Goal: Information Seeking & Learning: Understand process/instructions

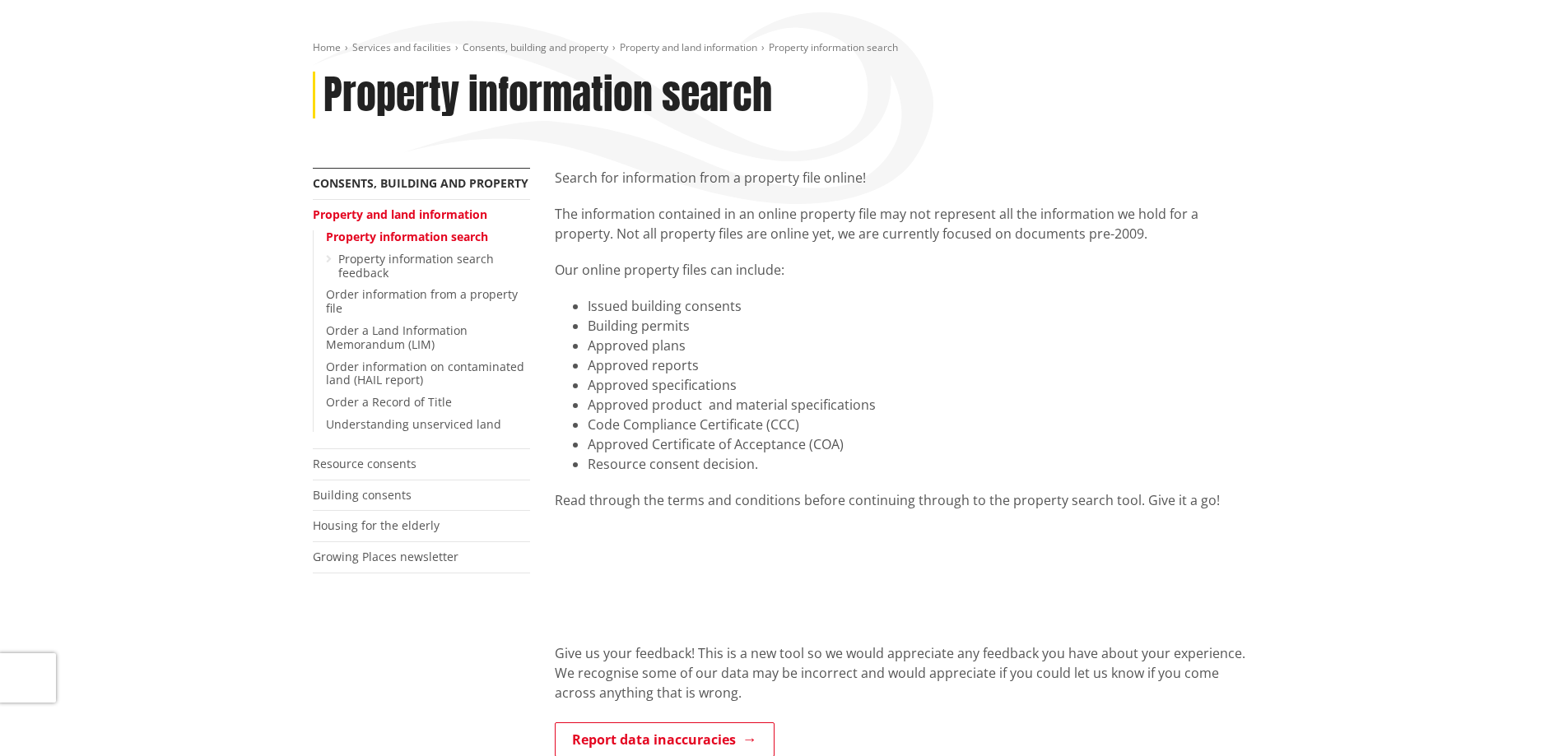
scroll to position [246, 0]
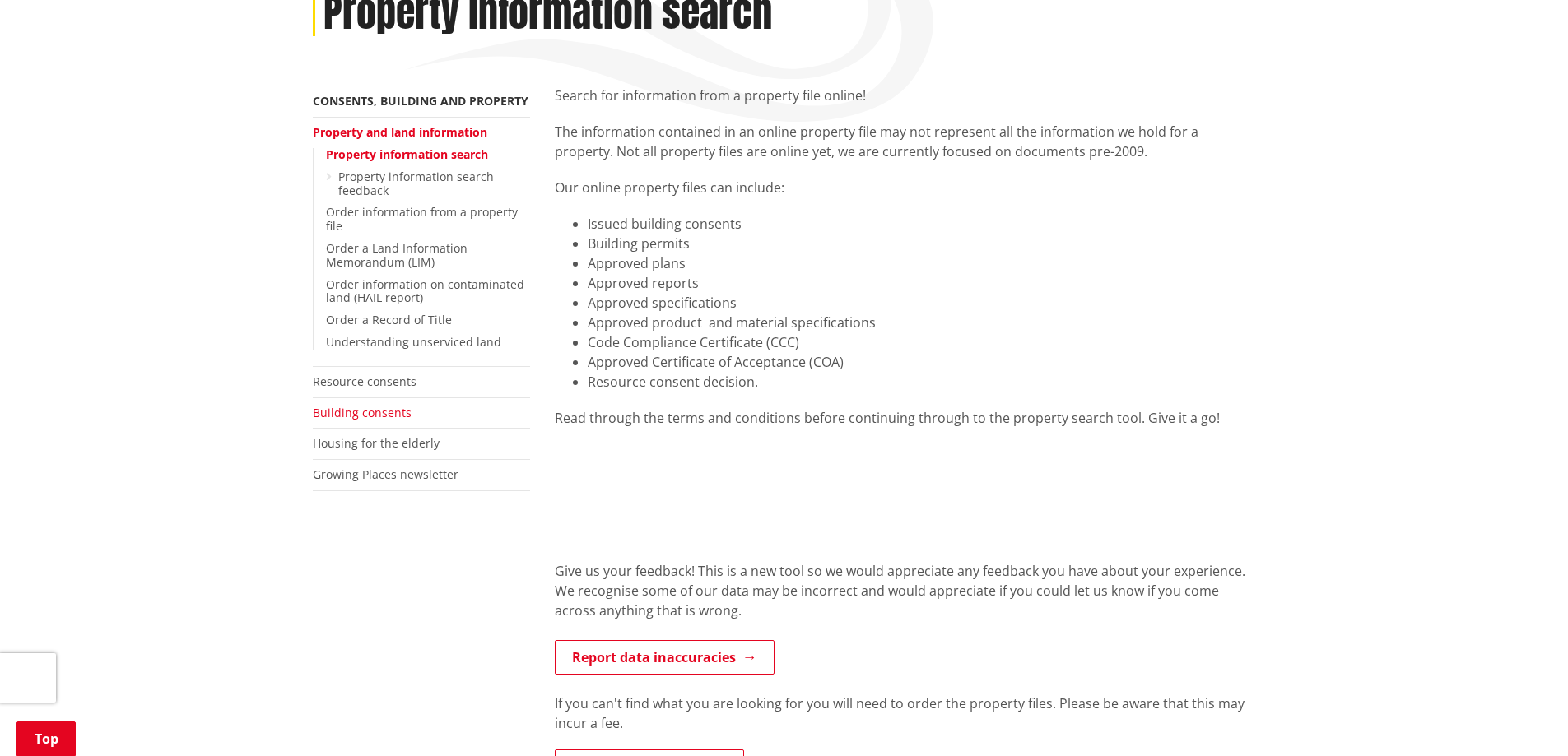
click at [368, 416] on link "Building consents" at bounding box center [361, 412] width 98 height 16
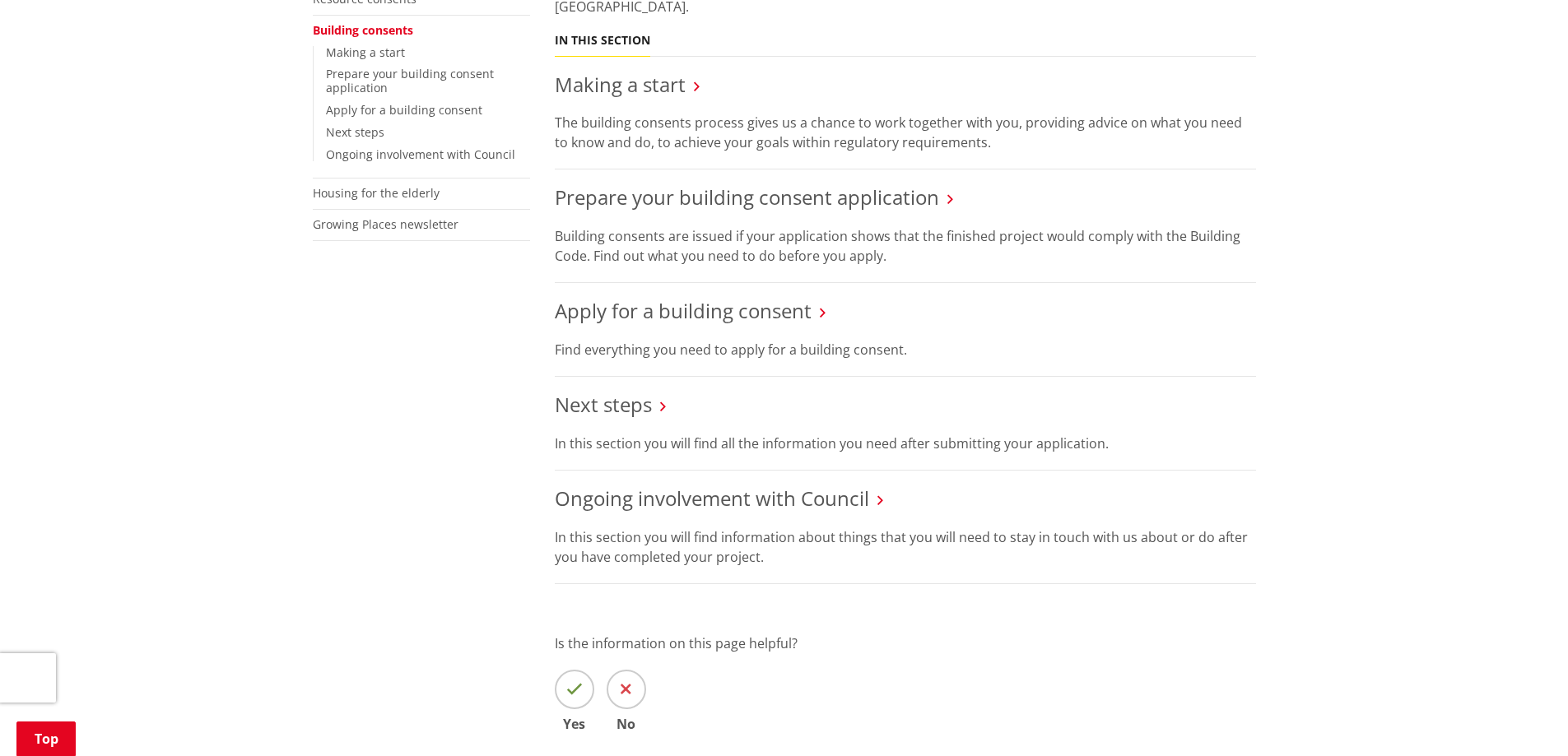
scroll to position [165, 0]
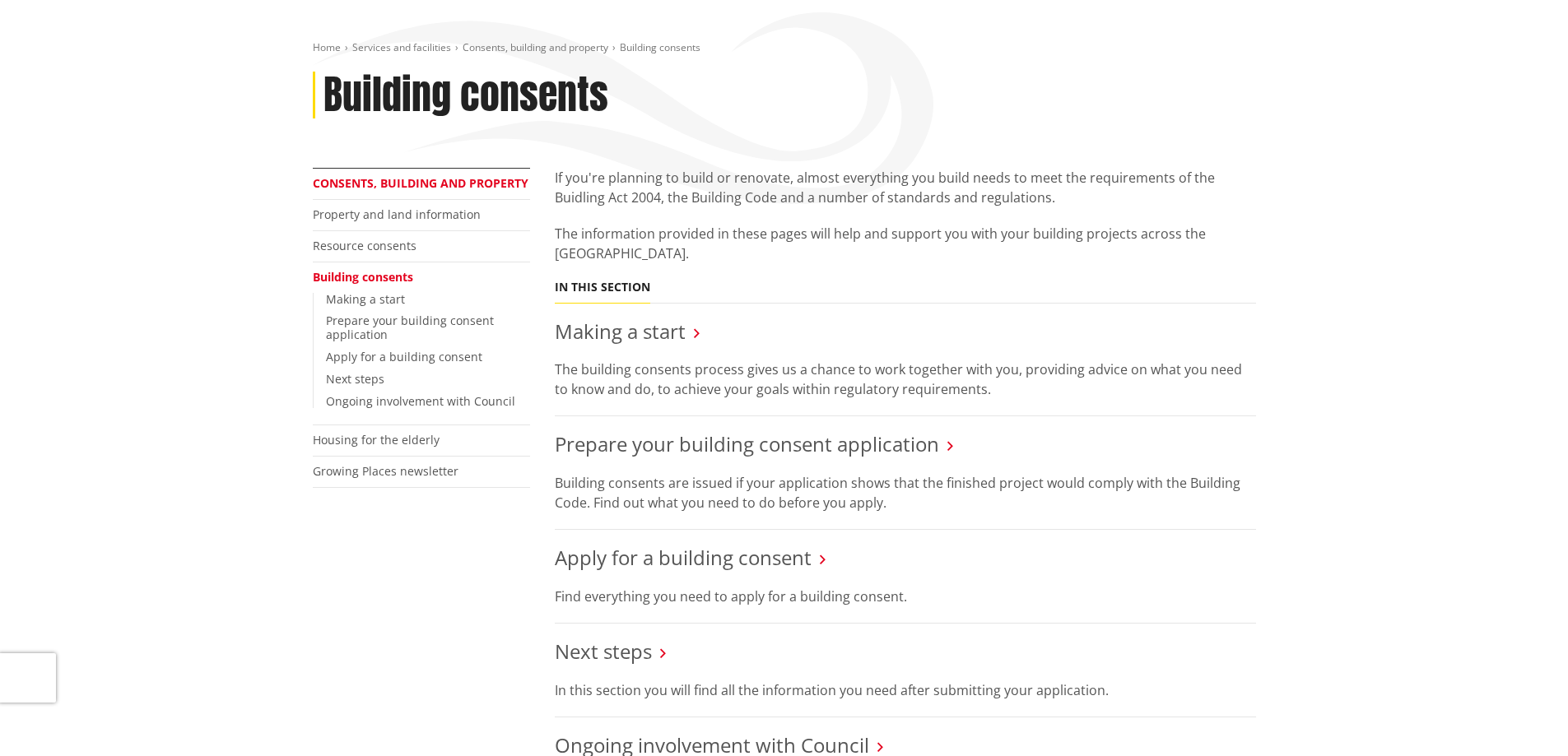
click at [380, 185] on link "Consents, building and property" at bounding box center [420, 183] width 215 height 16
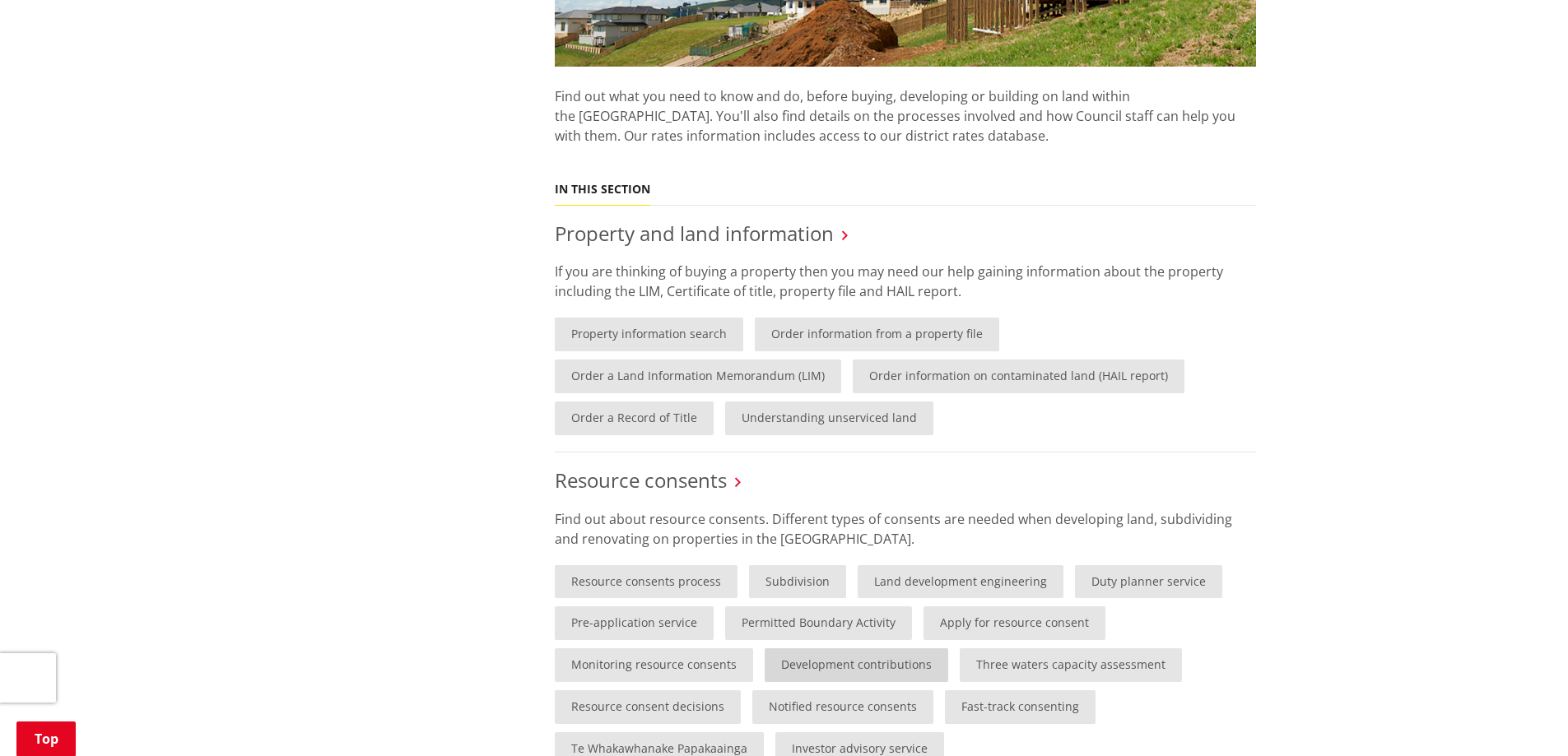
scroll to position [494, 0]
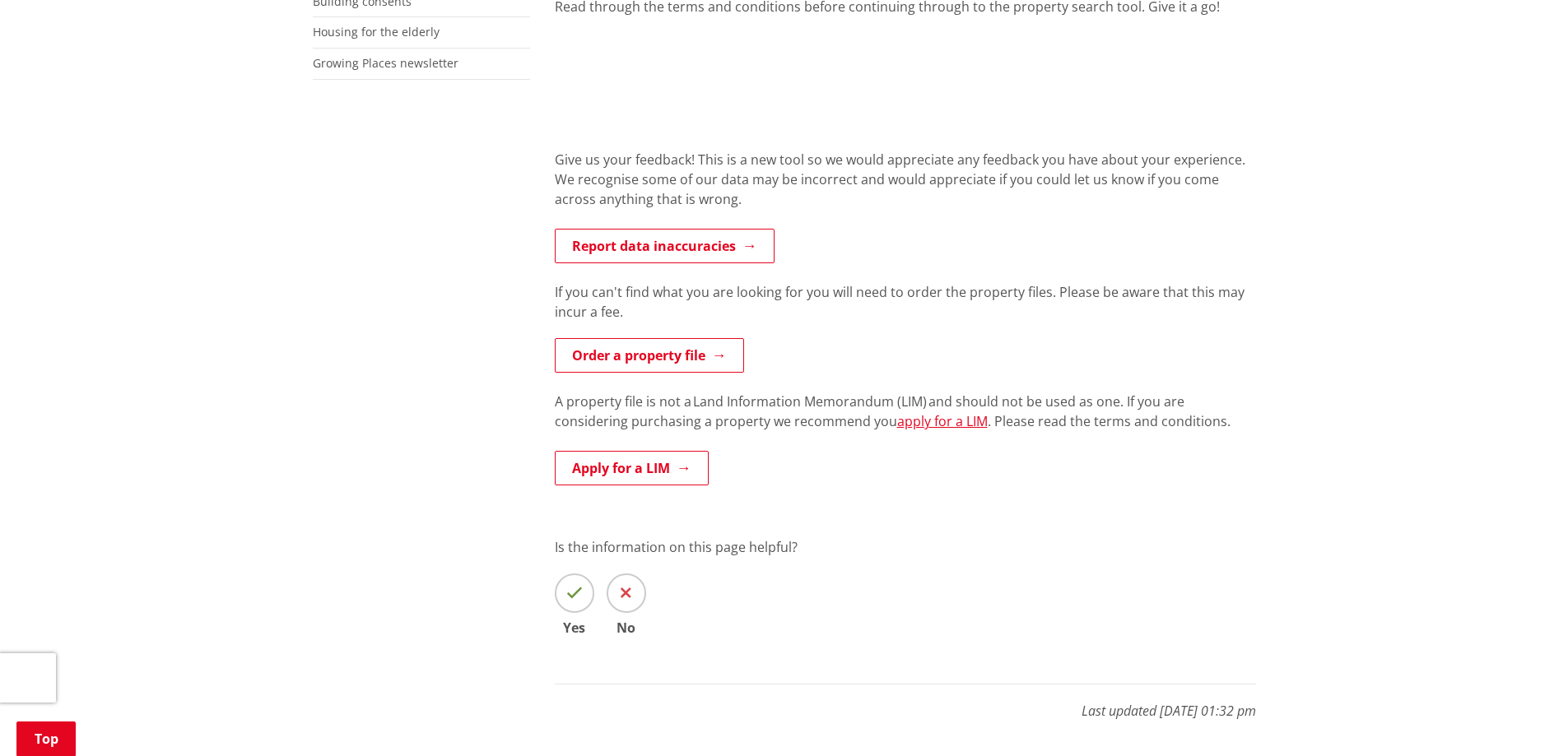
scroll to position [329, 0]
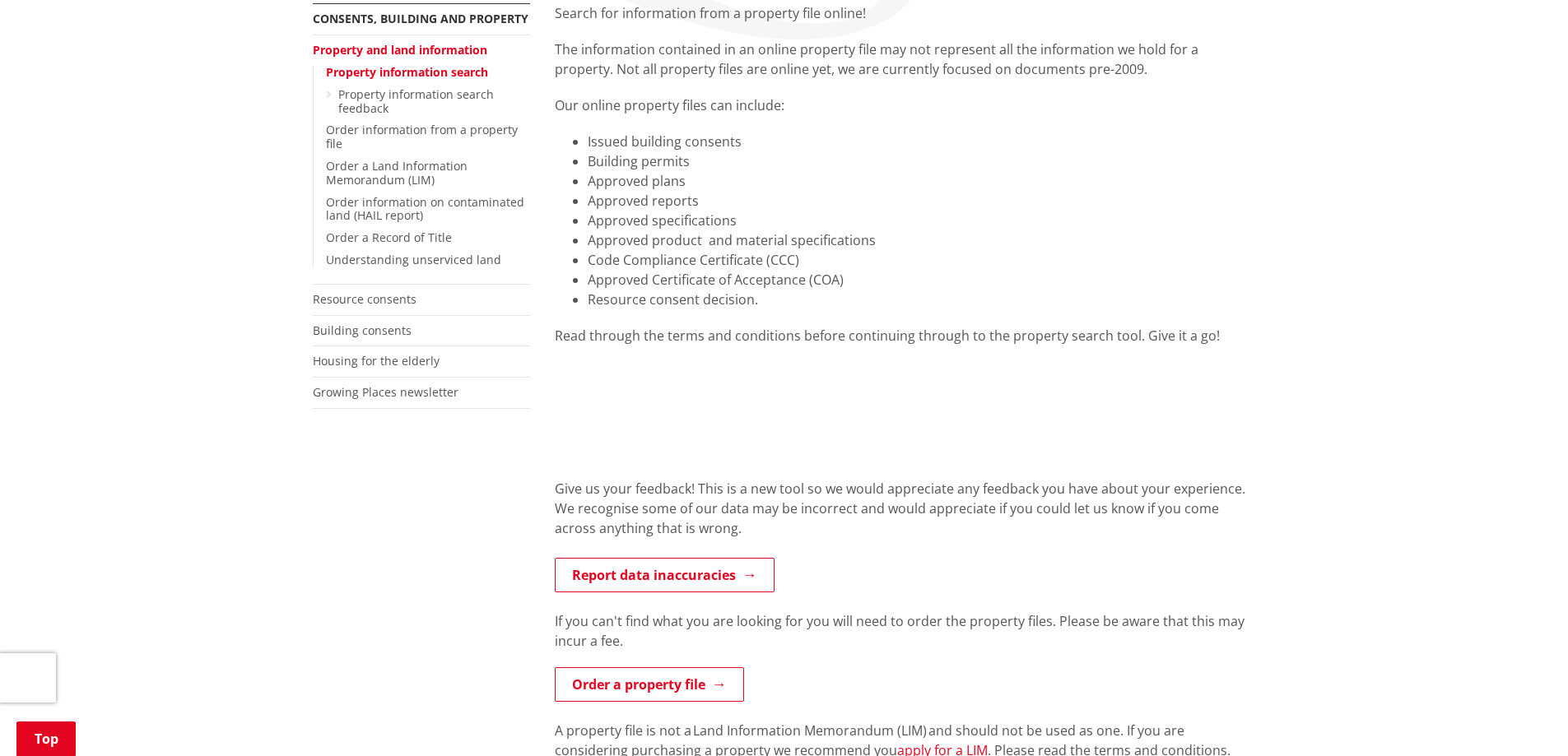
click at [551, 329] on div "Search for information from a property file online! The information contained i…" at bounding box center [905, 535] width 726 height 1063
click at [578, 333] on div "Read through the terms and conditions before continuing through to the property…" at bounding box center [905, 335] width 701 height 19
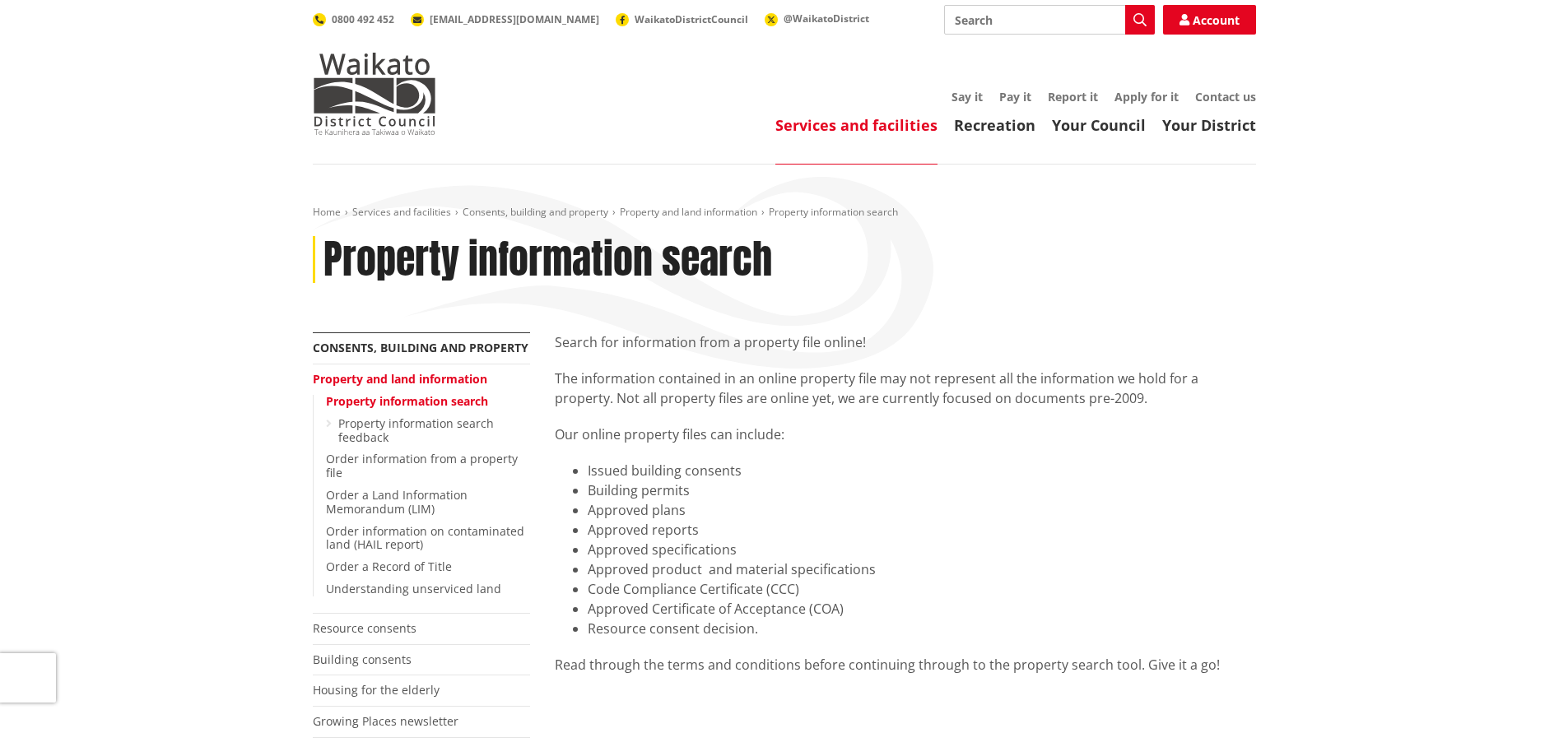
scroll to position [82, 0]
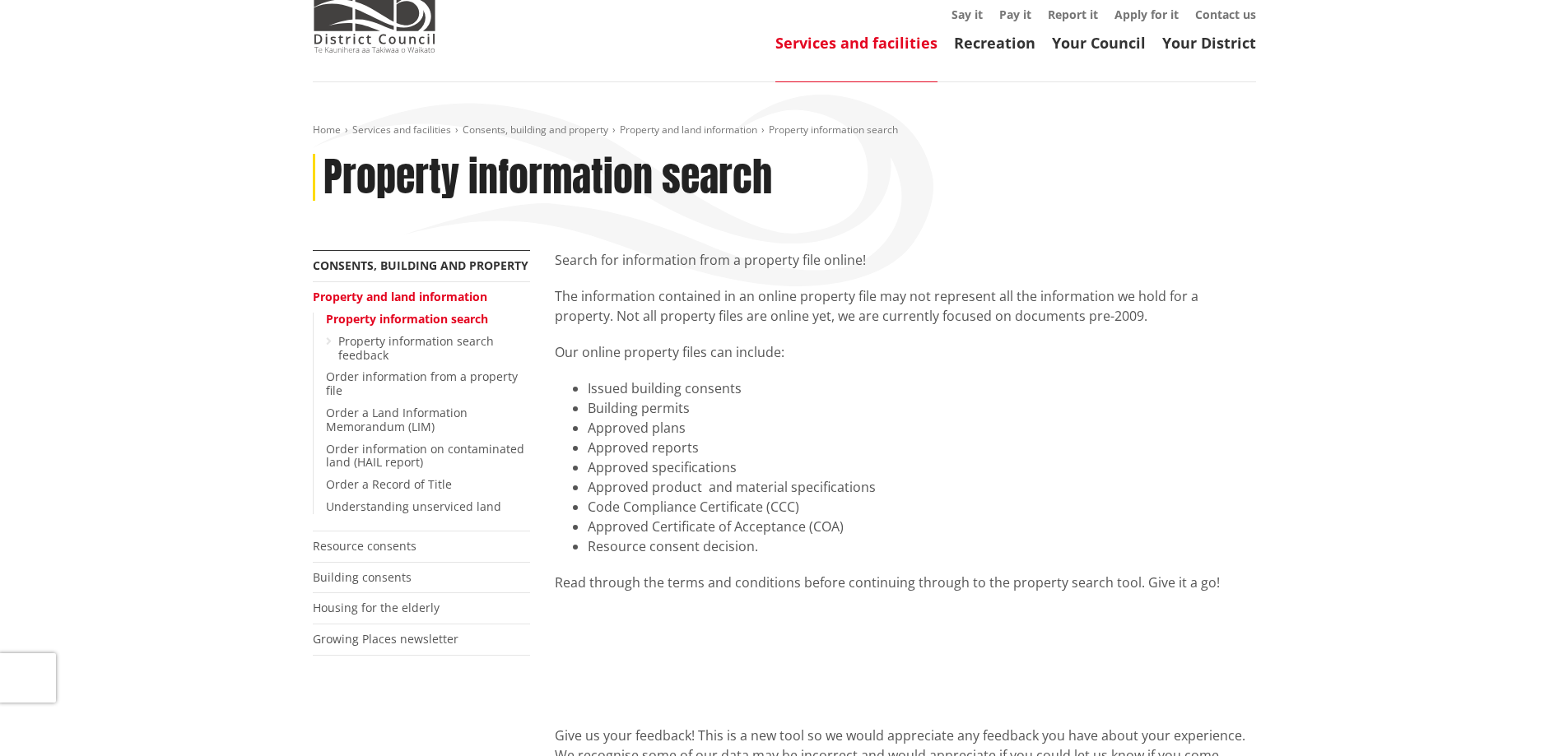
click at [763, 463] on li "Approved specifications" at bounding box center [921, 467] width 669 height 19
click at [738, 506] on li "Code Compliance Certificate (CCC)" at bounding box center [921, 507] width 669 height 19
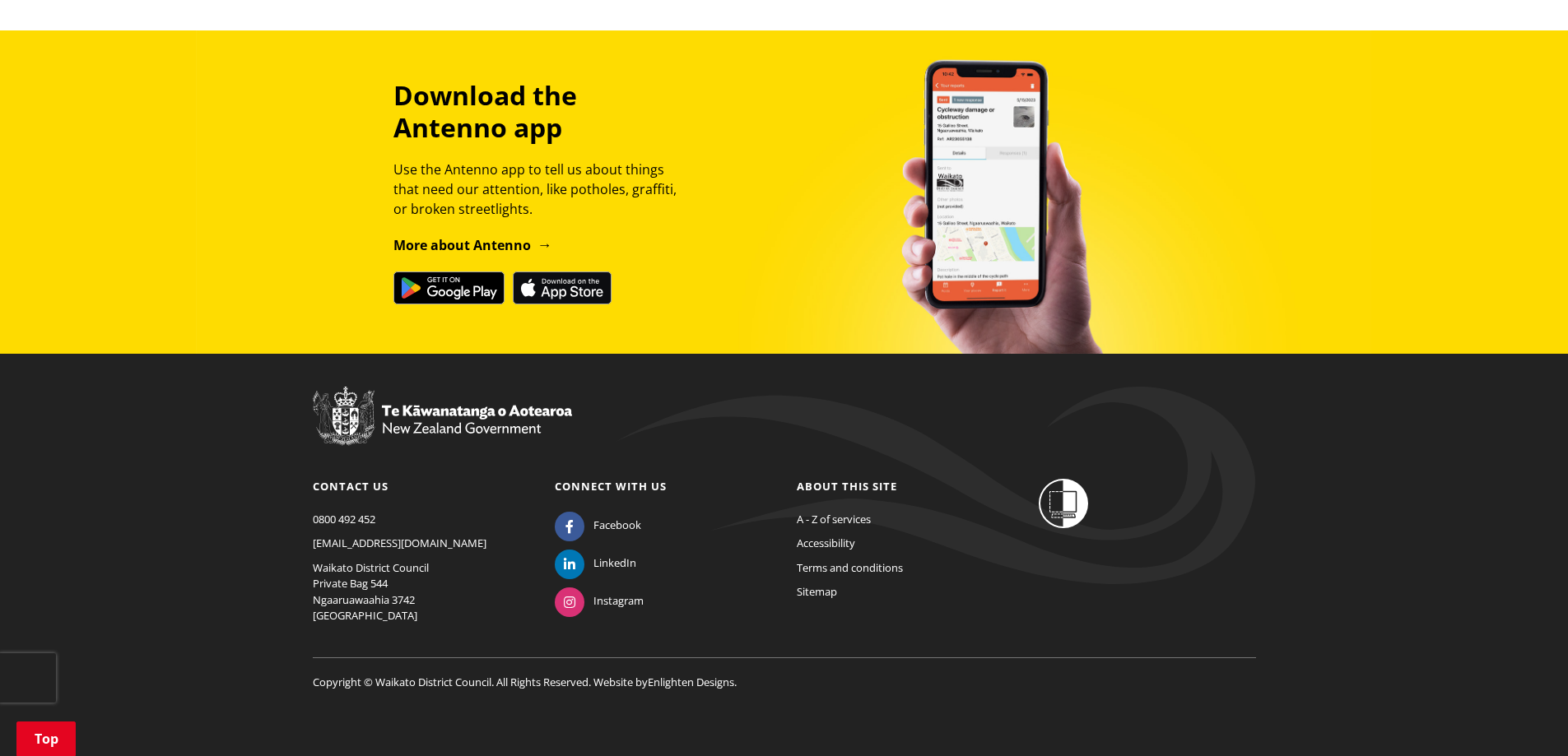
scroll to position [1349, 0]
